Goal: Task Accomplishment & Management: Manage account settings

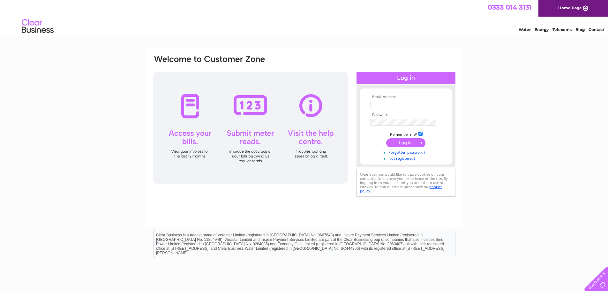
click at [383, 102] on input "text" at bounding box center [404, 104] width 66 height 7
type input "rhonda@lang-syne.co.uk"
click at [408, 141] on input "submit" at bounding box center [405, 142] width 39 height 9
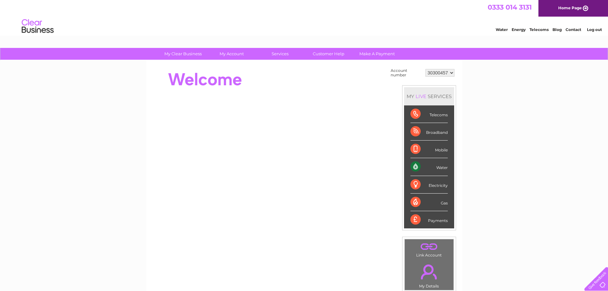
click at [426, 166] on div "Water" at bounding box center [429, 167] width 37 height 18
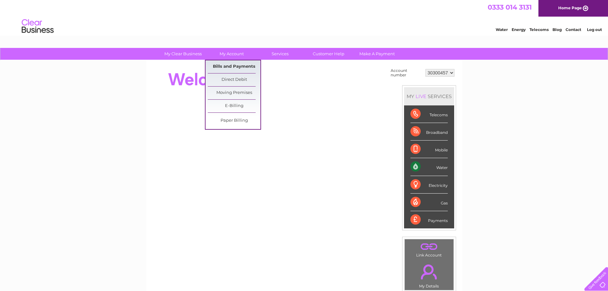
click at [230, 66] on link "Bills and Payments" at bounding box center [234, 66] width 53 height 13
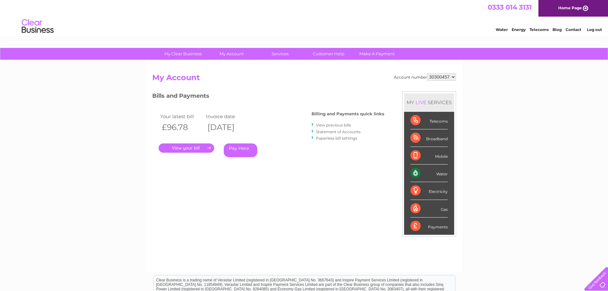
click at [191, 149] on link "." at bounding box center [187, 147] width 56 height 9
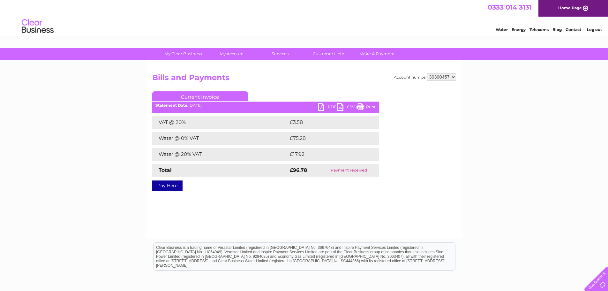
click at [321, 105] on link "PDF" at bounding box center [327, 107] width 19 height 9
click at [330, 106] on link "PDF" at bounding box center [327, 107] width 19 height 9
click at [319, 106] on link "PDF" at bounding box center [327, 107] width 19 height 9
click at [592, 30] on link "Log out" at bounding box center [594, 29] width 15 height 5
